Goal: Complete application form

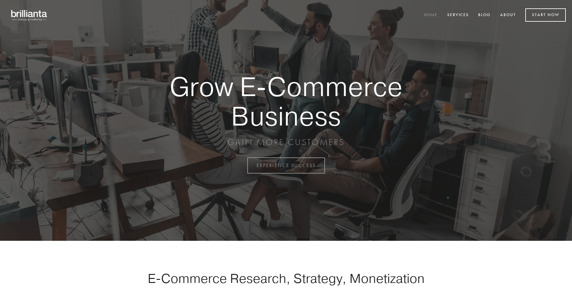
scroll to position [1622, 0]
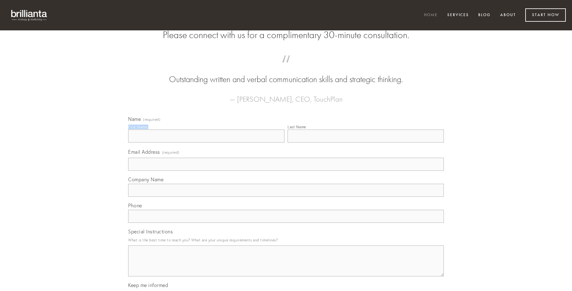
type input "[PERSON_NAME]"
click at [366, 142] on input "Last Name" at bounding box center [366, 135] width 156 height 13
type input "[PERSON_NAME]"
click at [286, 171] on input "Email Address (required)" at bounding box center [286, 164] width 316 height 13
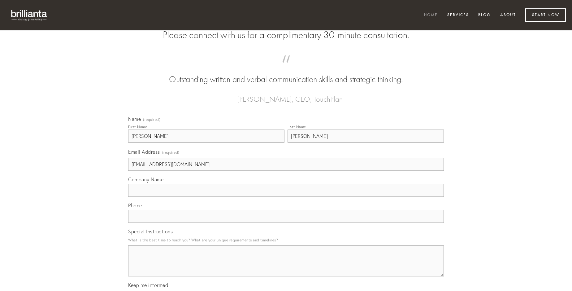
type input "[EMAIL_ADDRESS][DOMAIN_NAME]"
click at [286, 197] on input "Company Name" at bounding box center [286, 190] width 316 height 13
type input "nesciunt"
click at [286, 223] on input "text" at bounding box center [286, 216] width 316 height 13
click at [286, 266] on textarea "Special Instructions" at bounding box center [286, 260] width 316 height 31
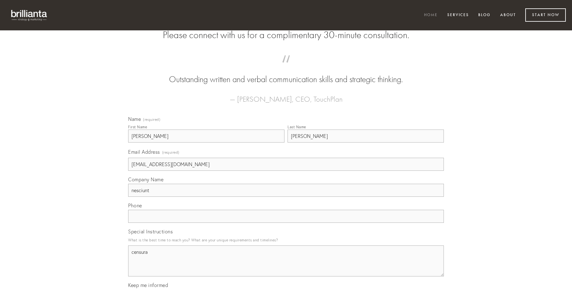
type textarea "censura"
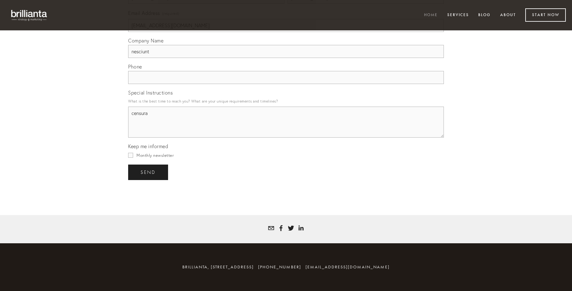
click at [149, 172] on span "send" at bounding box center [148, 172] width 15 height 6
